Goal: Information Seeking & Learning: Learn about a topic

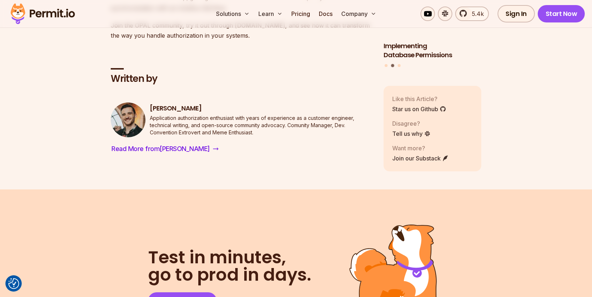
scroll to position [4522, 0]
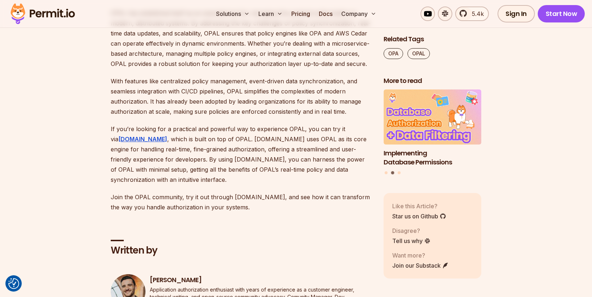
click at [53, 19] on img at bounding box center [42, 13] width 71 height 25
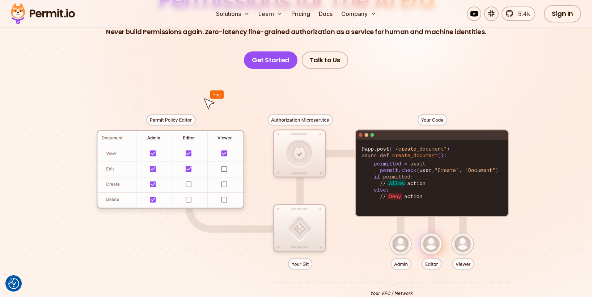
scroll to position [105, 0]
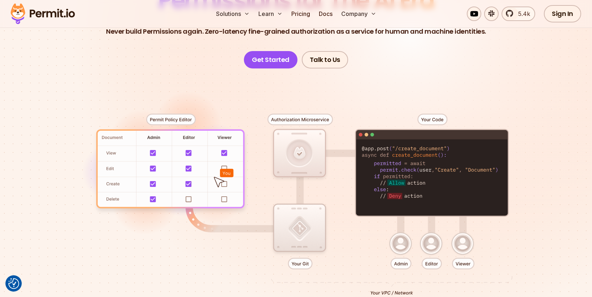
click at [214, 100] on div at bounding box center [296, 201] width 506 height 266
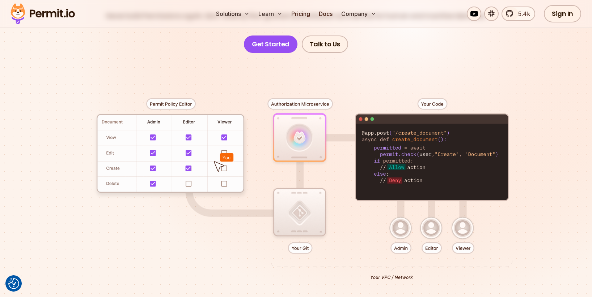
scroll to position [120, 0]
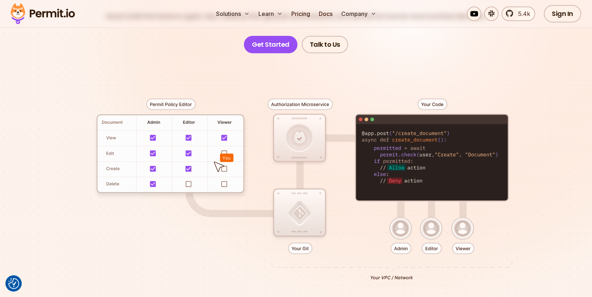
click at [177, 103] on div at bounding box center [296, 186] width 506 height 266
click at [297, 138] on div at bounding box center [296, 186] width 506 height 266
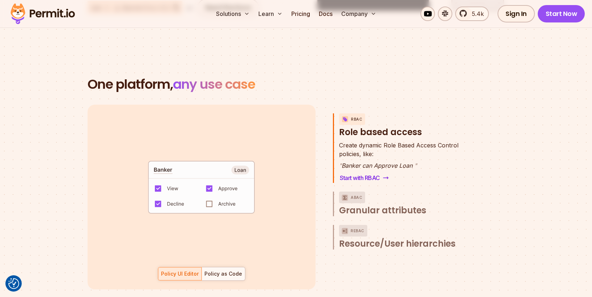
scroll to position [1002, 0]
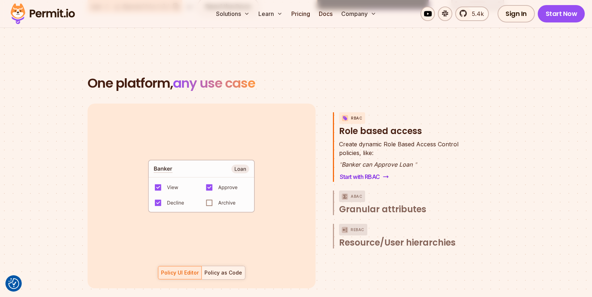
click at [222, 269] on div "Policy as Code" at bounding box center [223, 272] width 38 height 7
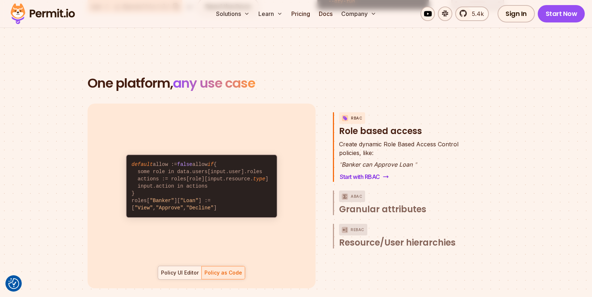
click at [186, 269] on div "Policy UI Editor" at bounding box center [180, 272] width 38 height 7
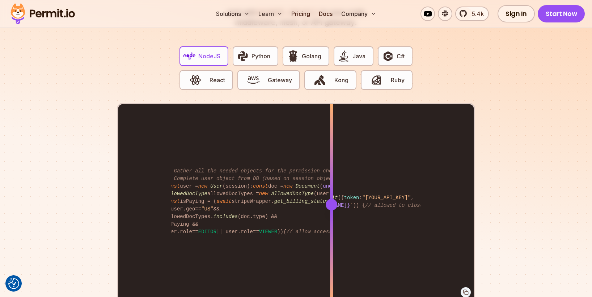
scroll to position [0, 27]
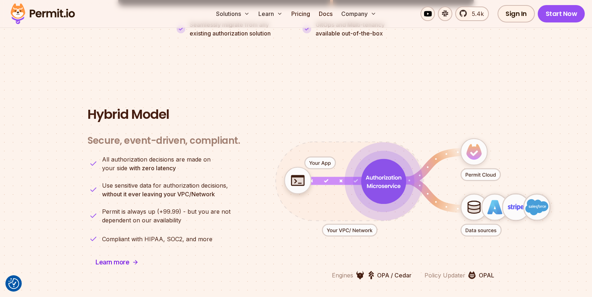
scroll to position [1734, 0]
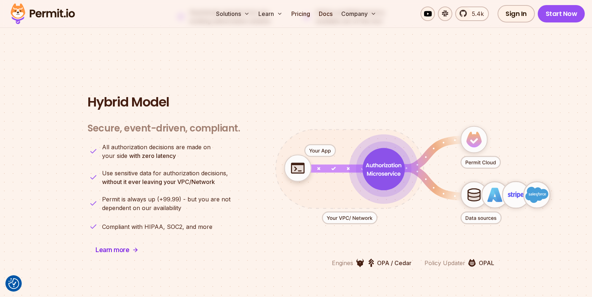
click at [480, 258] on p "OPAL" at bounding box center [487, 262] width 16 height 9
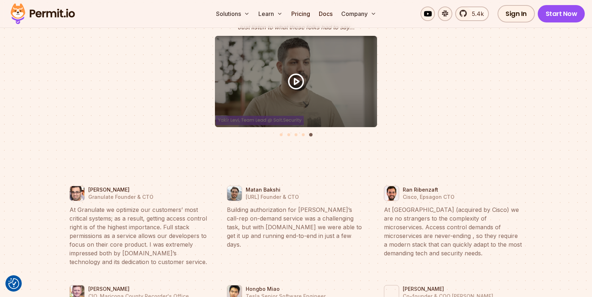
scroll to position [3172, 0]
